Goal: Task Accomplishment & Management: Manage account settings

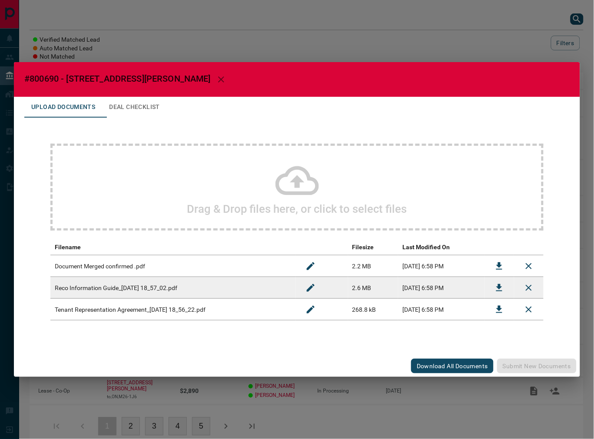
click at [35, 82] on span "#800690 - [STREET_ADDRESS][PERSON_NAME]" at bounding box center [117, 78] width 186 height 10
copy span "800690"
click at [495, 266] on icon "Download" at bounding box center [499, 266] width 10 height 10
click at [133, 107] on button "Deal Checklist" at bounding box center [134, 107] width 65 height 21
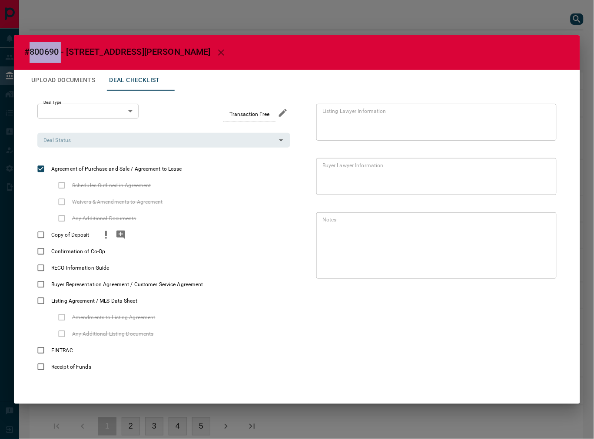
click at [99, 236] on button "priority" at bounding box center [106, 235] width 15 height 17
click at [125, 237] on icon "add note" at bounding box center [121, 235] width 10 height 10
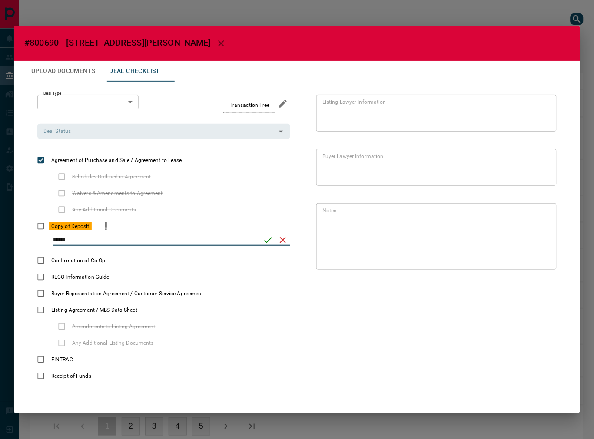
type input "******"
click at [263, 243] on icon "save" at bounding box center [268, 240] width 10 height 10
click at [85, 136] on input "Deal Status" at bounding box center [156, 131] width 233 height 10
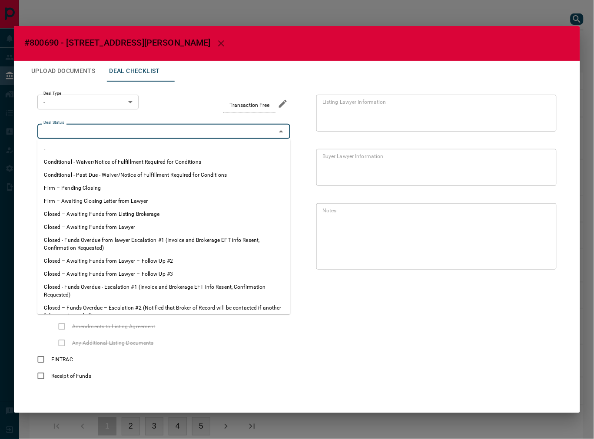
click at [85, 185] on li "Firm – Pending Closing" at bounding box center [163, 188] width 253 height 13
type input "**********"
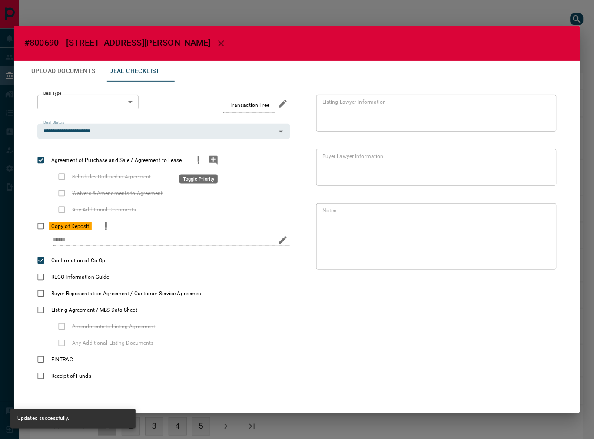
click at [202, 158] on icon "priority" at bounding box center [198, 160] width 10 height 10
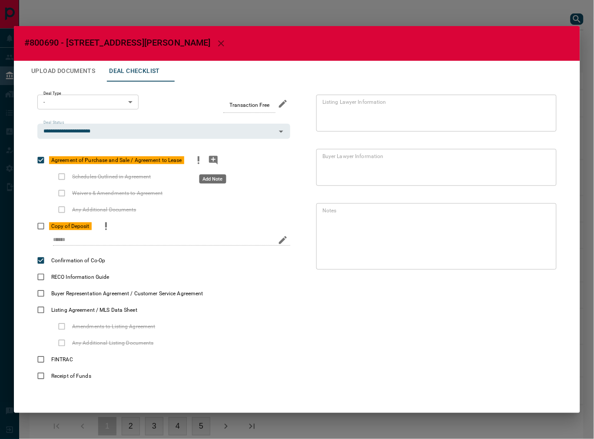
click at [212, 160] on icon "add note" at bounding box center [213, 160] width 9 height 9
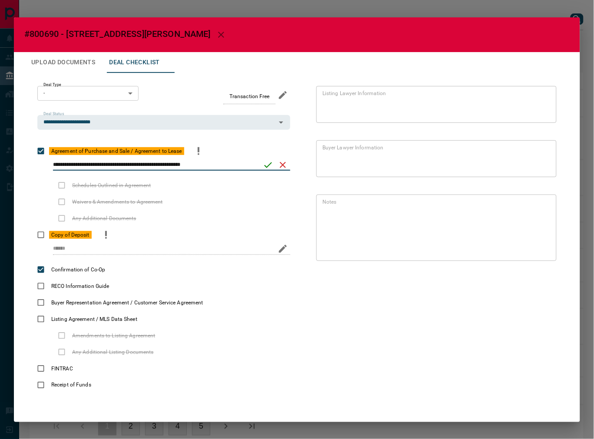
type input "**********"
click at [266, 164] on icon "save" at bounding box center [268, 165] width 10 height 10
click at [80, 70] on button "Upload Documents" at bounding box center [63, 62] width 78 height 21
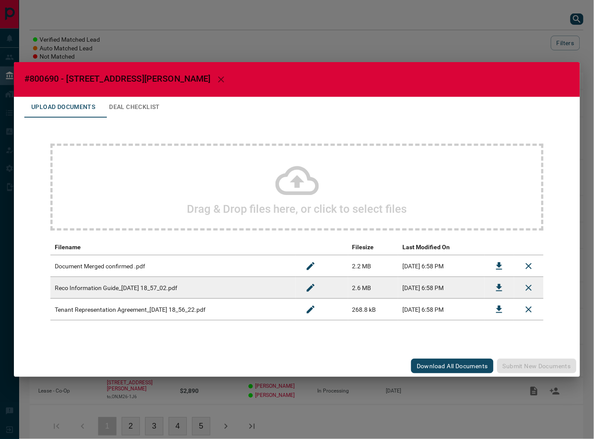
click at [131, 108] on button "Deal Checklist" at bounding box center [134, 107] width 65 height 21
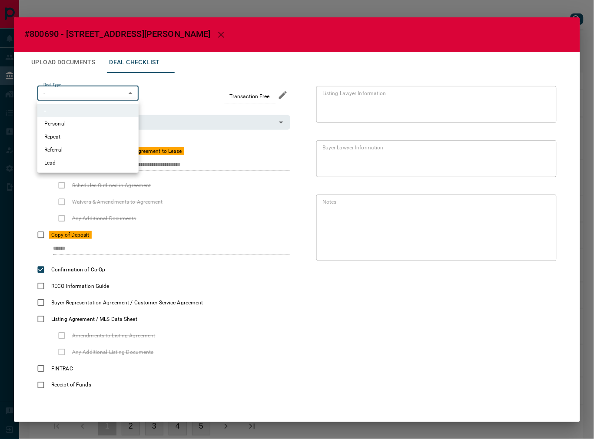
click at [95, 90] on body "Lead Transfers Leads Deals Listings Campaigns Quota Rules Agent Quotas Admin Mo…" at bounding box center [297, 228] width 594 height 456
drag, startPoint x: 92, startPoint y: 159, endPoint x: 89, endPoint y: 154, distance: 6.0
click at [90, 159] on li "Lead" at bounding box center [87, 162] width 101 height 13
type input "*"
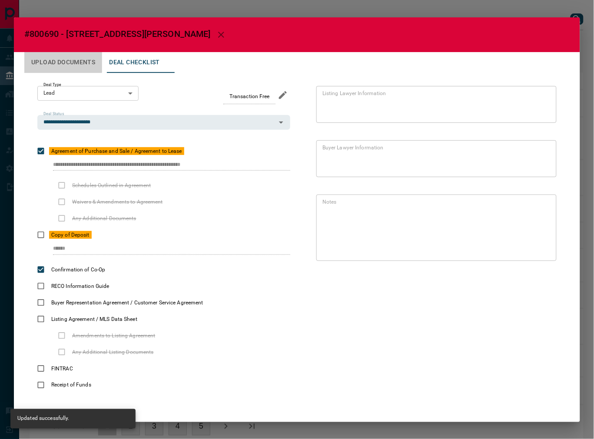
click at [83, 57] on button "Upload Documents" at bounding box center [63, 62] width 78 height 21
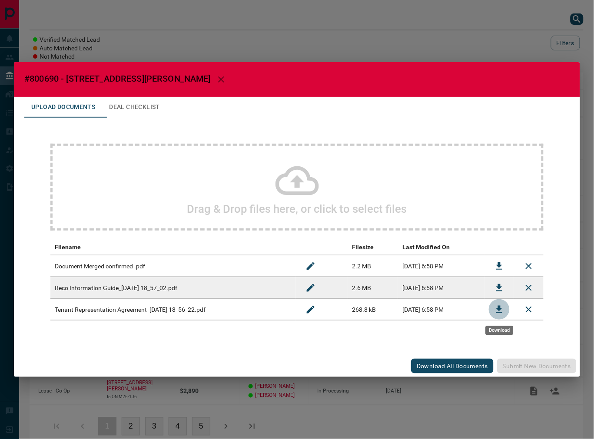
click at [497, 311] on icon "Download" at bounding box center [499, 310] width 10 height 10
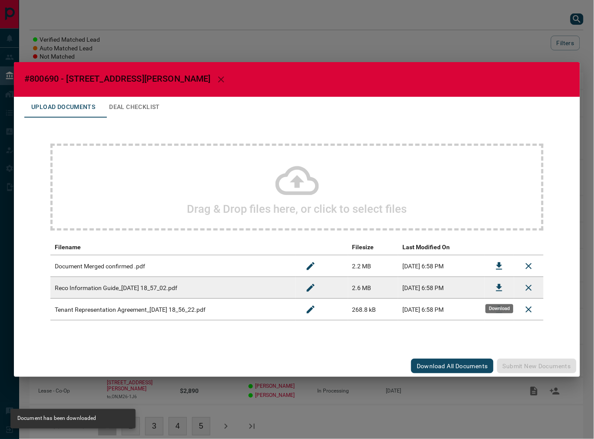
click at [500, 283] on icon "Download" at bounding box center [499, 288] width 10 height 10
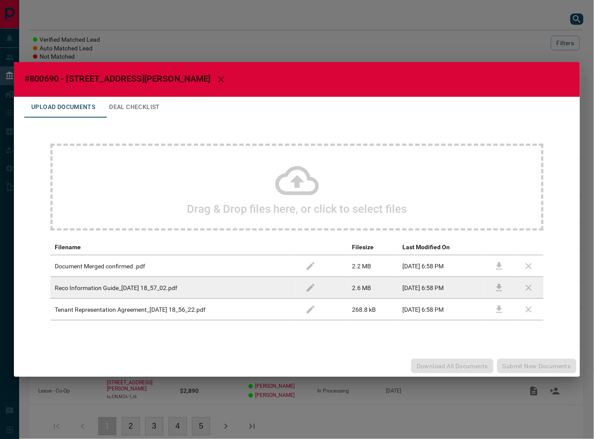
click at [122, 102] on button "Deal Checklist" at bounding box center [134, 107] width 65 height 21
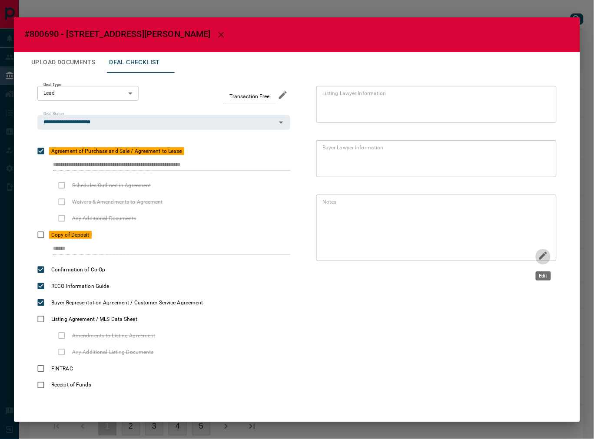
click at [548, 255] on icon "Edit" at bounding box center [543, 256] width 10 height 10
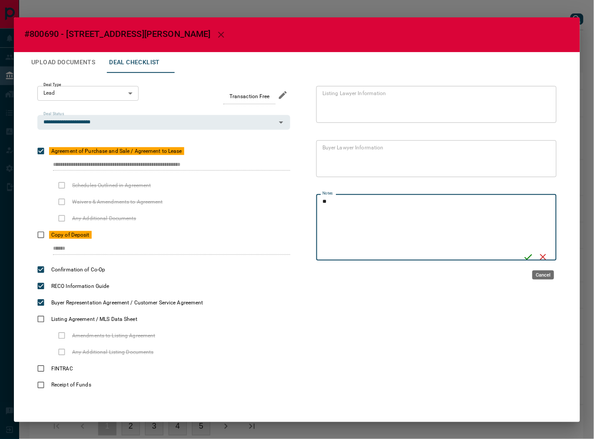
type textarea "*"
click at [525, 257] on icon "Save" at bounding box center [528, 257] width 10 height 10
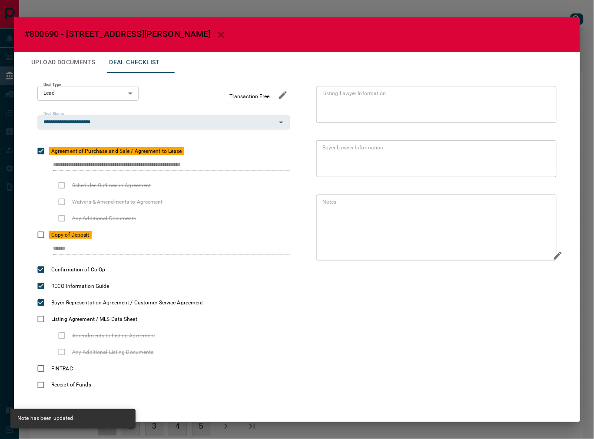
click at [83, 61] on button "Upload Documents" at bounding box center [63, 62] width 78 height 21
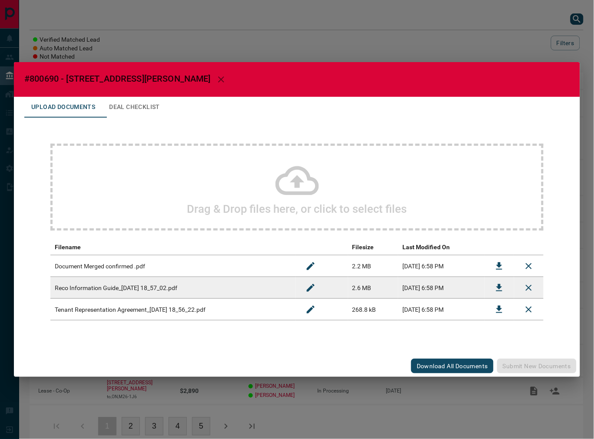
click at [128, 118] on div "Drag & Drop files here, or click to select files Filename Filesize Last Modifie…" at bounding box center [296, 232] width 545 height 229
click at [128, 114] on button "Deal Checklist" at bounding box center [134, 107] width 65 height 21
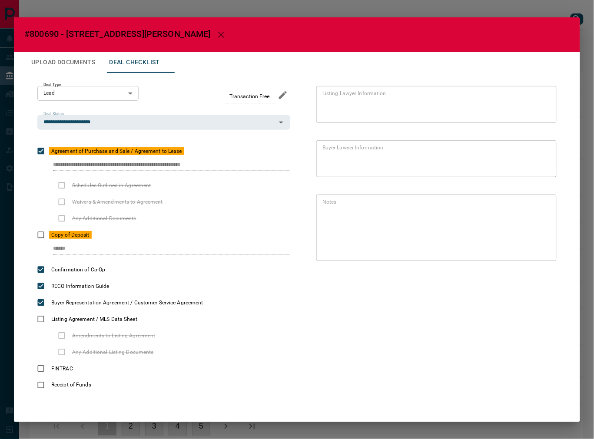
click at [71, 60] on button "Upload Documents" at bounding box center [63, 62] width 78 height 21
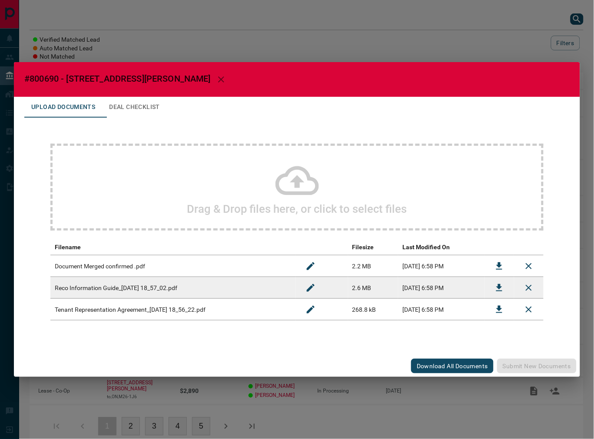
click at [113, 153] on div "Drag & Drop files here, or click to select files" at bounding box center [296, 187] width 493 height 87
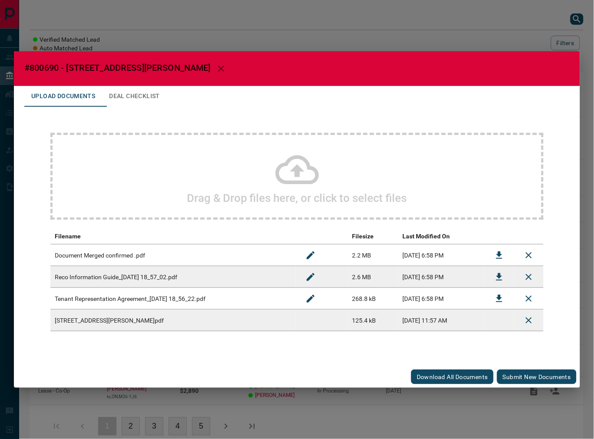
click at [530, 378] on button "Submit new documents" at bounding box center [537, 377] width 80 height 15
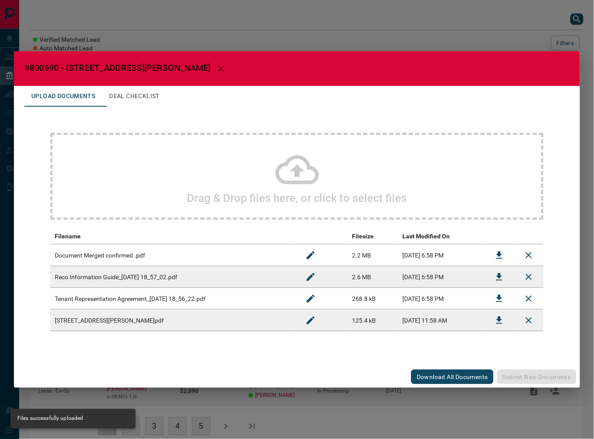
click at [128, 98] on button "Deal Checklist" at bounding box center [134, 96] width 65 height 21
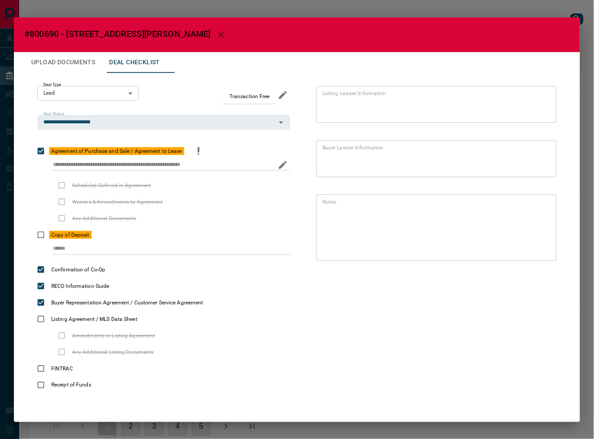
click at [229, 161] on div "**********" at bounding box center [163, 169] width 253 height 18
